Goal: Check status

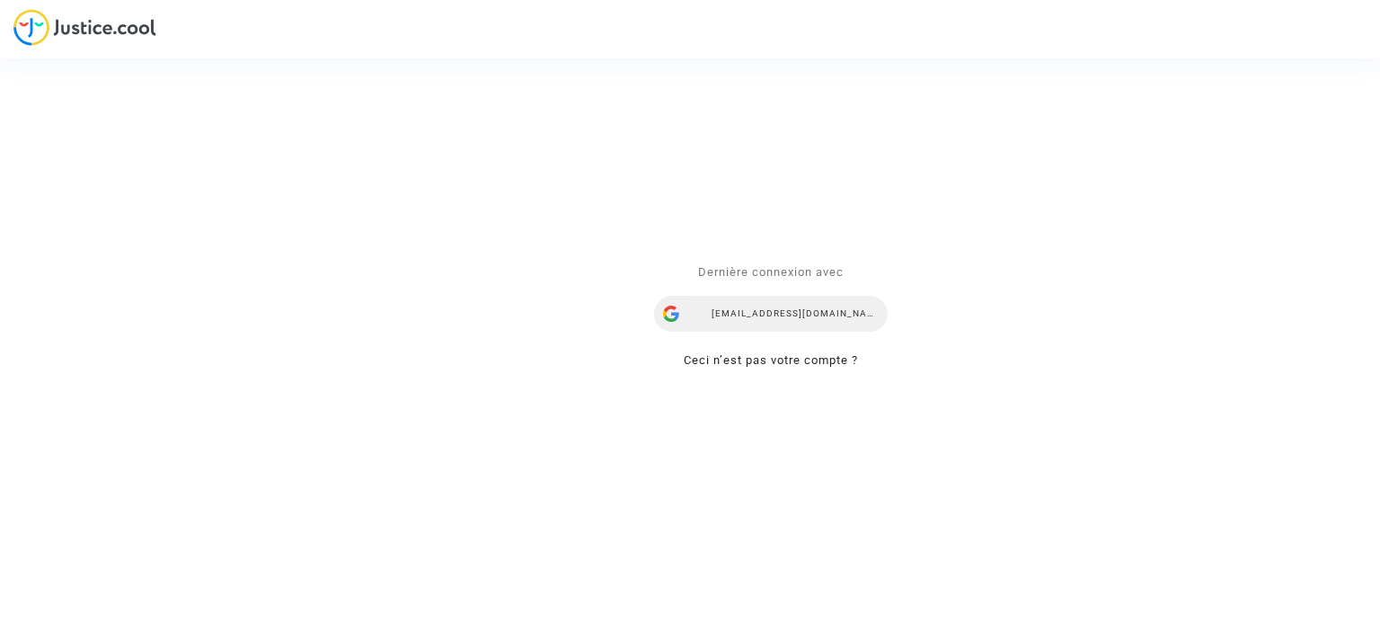
click at [767, 303] on div "yana.rubanova@skycop.com" at bounding box center [771, 314] width 234 height 36
